Goal: Task Accomplishment & Management: Complete application form

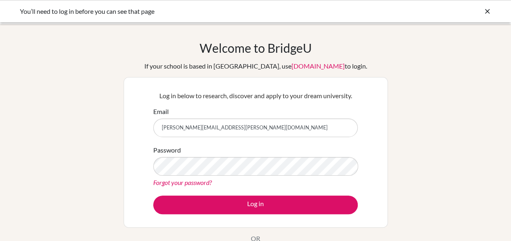
type input "[PERSON_NAME][EMAIL_ADDRESS][PERSON_NAME][DOMAIN_NAME]"
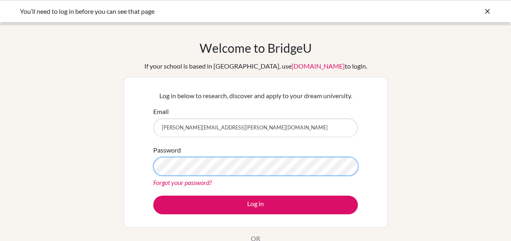
click at [153, 196] on button "Log in" at bounding box center [255, 205] width 204 height 19
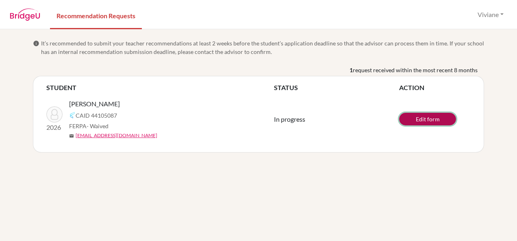
click at [422, 121] on link "Edit form" at bounding box center [427, 119] width 57 height 13
